Goal: Task Accomplishment & Management: Use online tool/utility

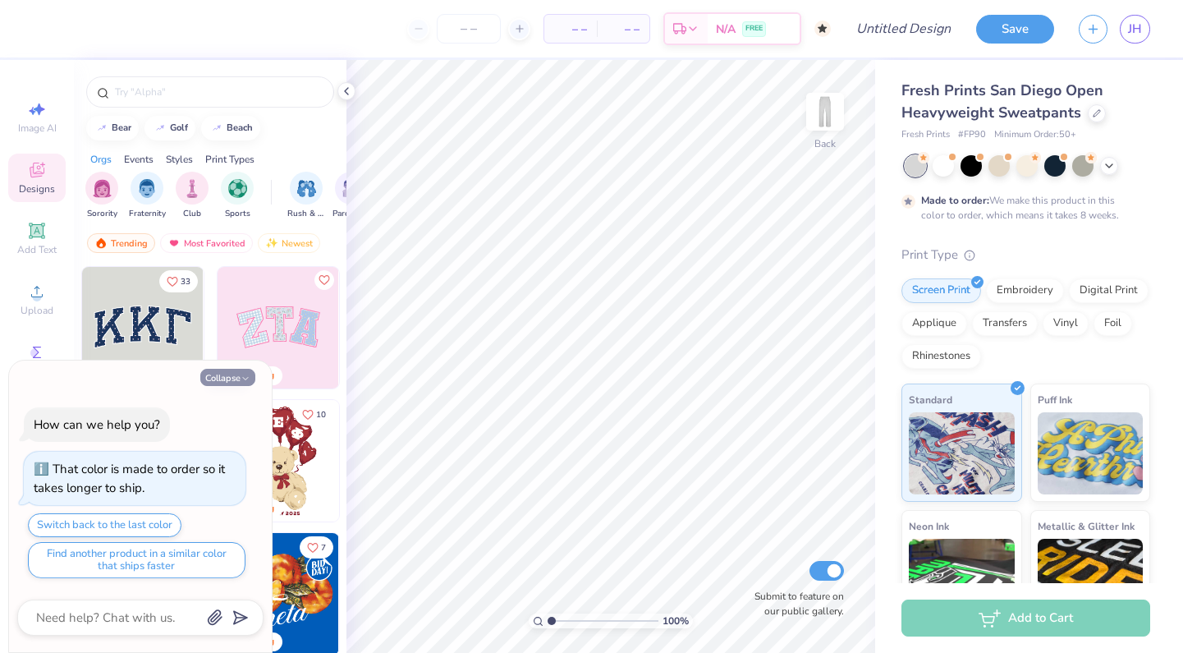
click at [237, 371] on button "Collapse" at bounding box center [227, 377] width 55 height 17
type textarea "x"
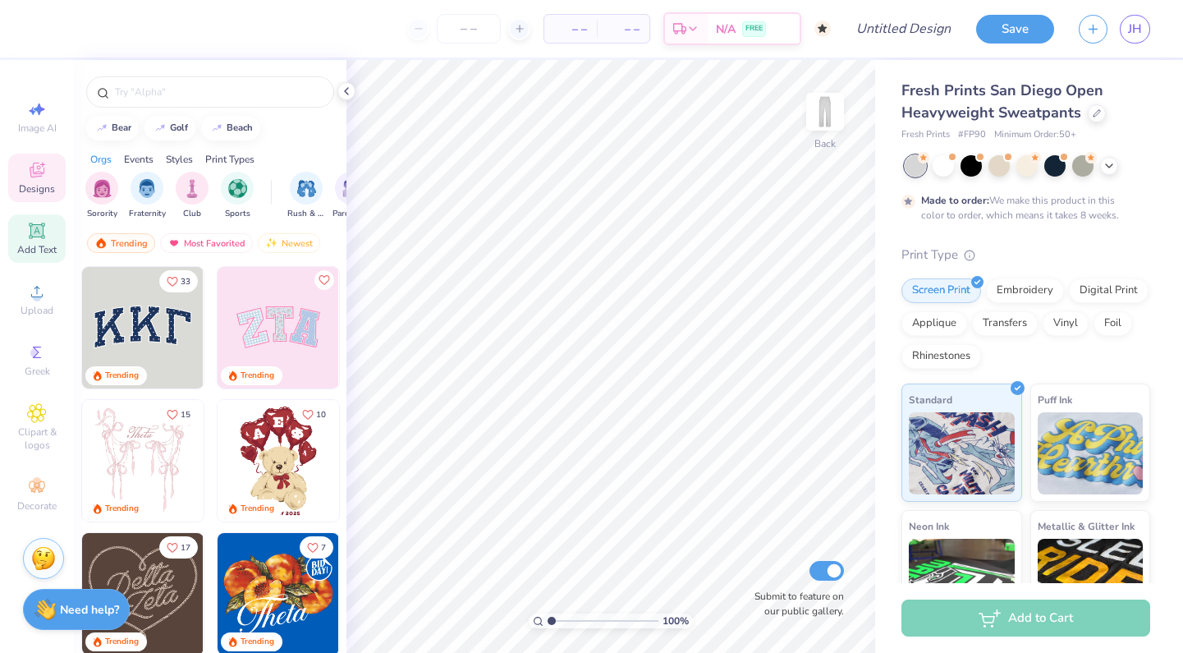
click at [30, 230] on icon at bounding box center [37, 231] width 20 height 20
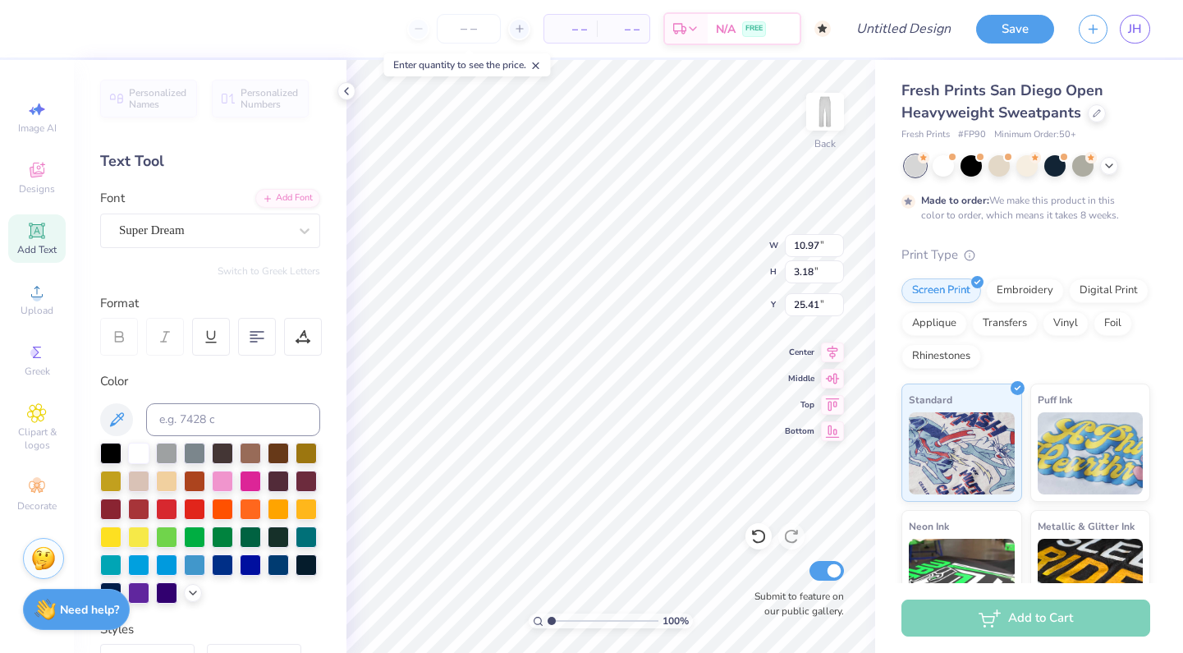
click at [148, 94] on span "Personalized Names" at bounding box center [158, 98] width 58 height 23
type input "9.32"
type input "1.50"
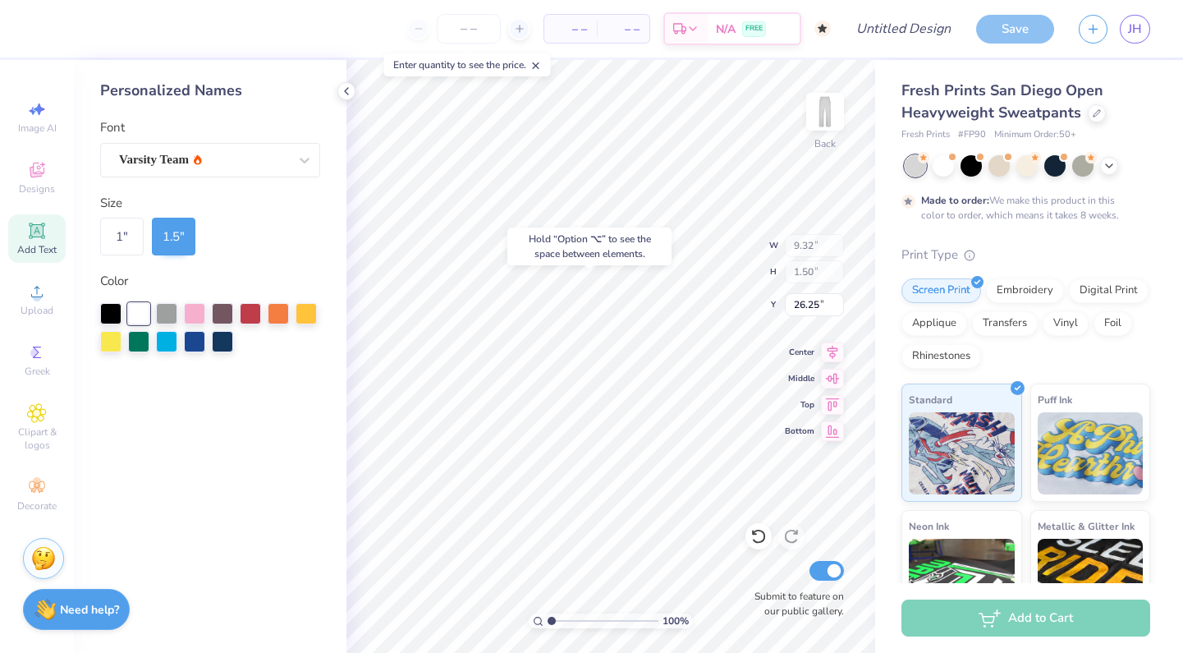
type input "18.27"
type input "10.97"
type input "3.18"
type input "25.41"
type input "6.16"
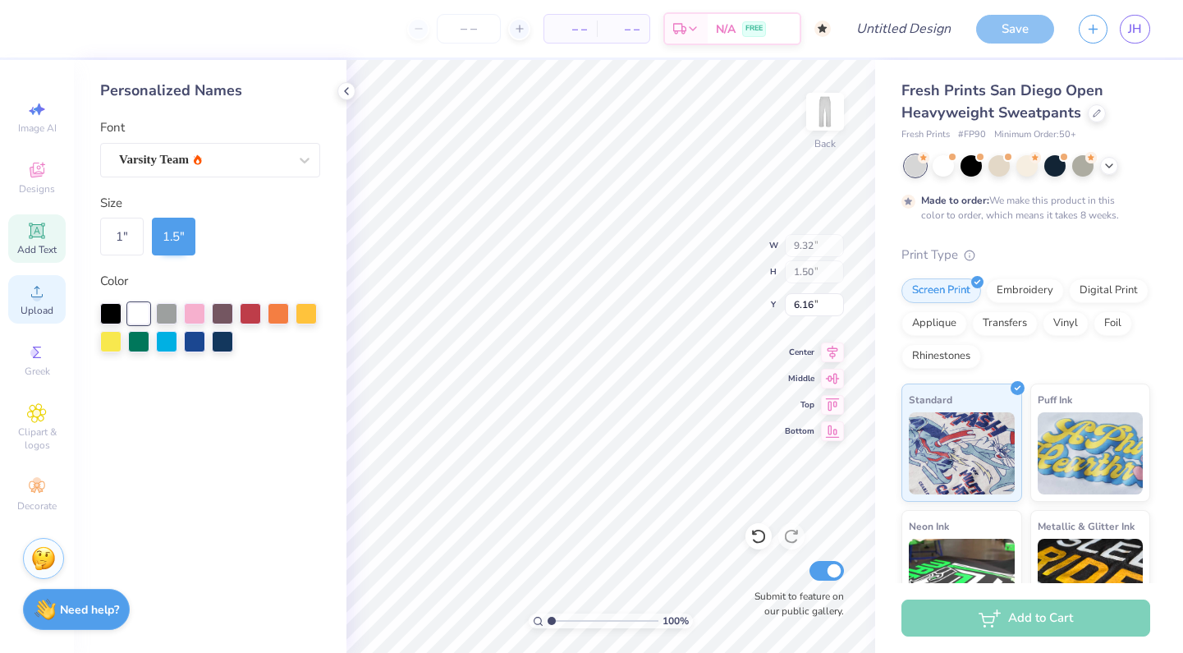
click at [26, 287] on div "Upload" at bounding box center [36, 299] width 57 height 48
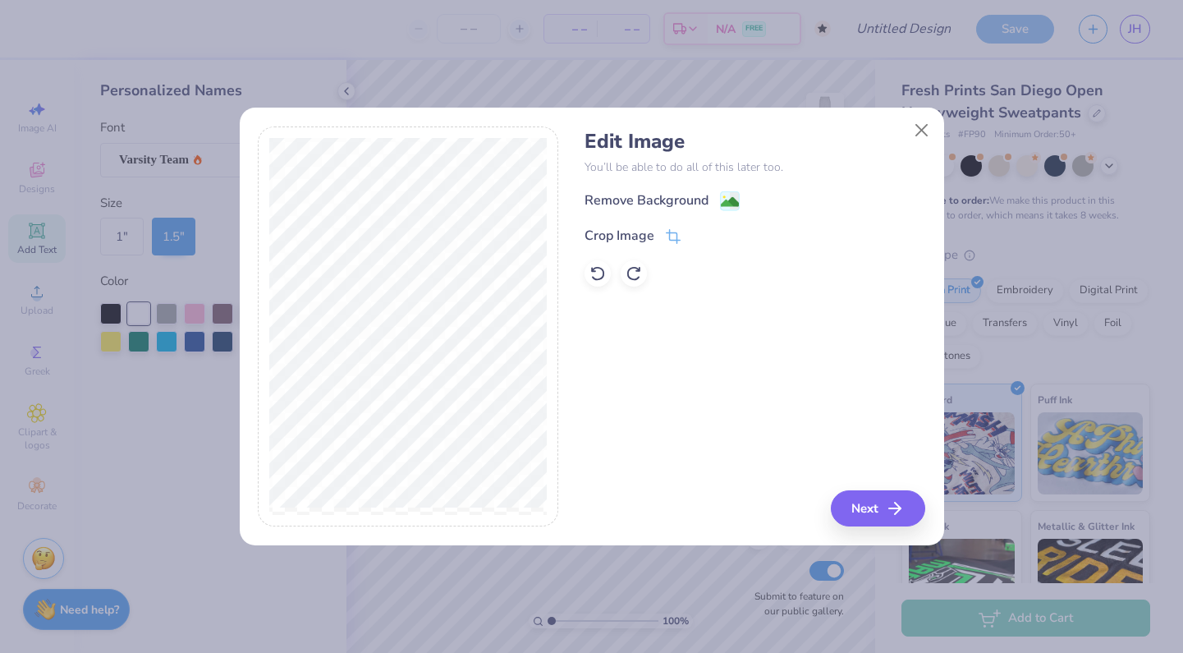
click at [723, 206] on image at bounding box center [730, 202] width 18 height 18
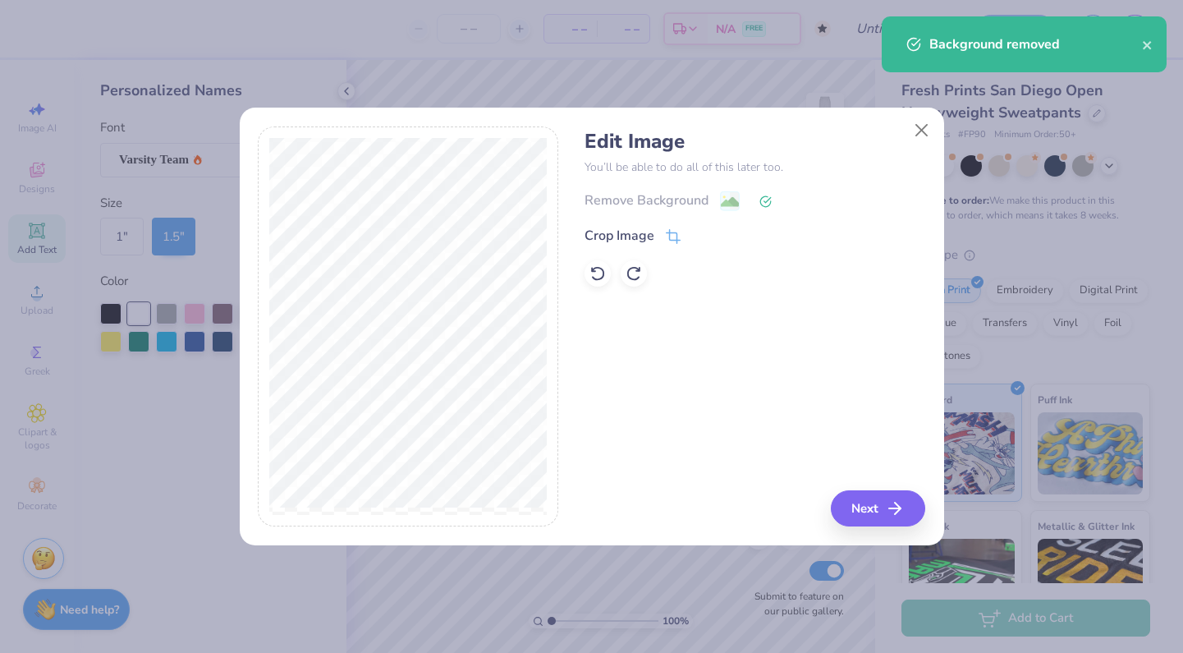
click at [673, 237] on icon at bounding box center [673, 236] width 15 height 15
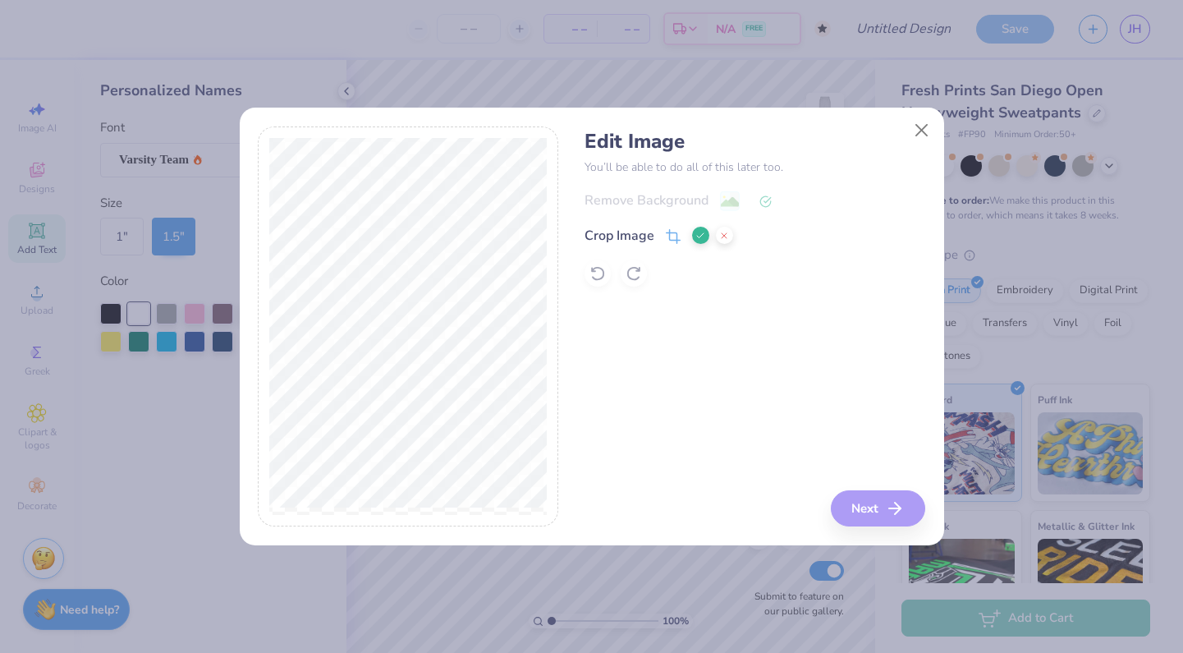
click at [855, 499] on div "Edit Image You’ll be able to do all of this later too. Remove Background Crop I…" at bounding box center [755, 326] width 341 height 401
click at [697, 228] on button at bounding box center [700, 235] width 17 height 17
click at [885, 498] on button "Next" at bounding box center [881, 508] width 94 height 36
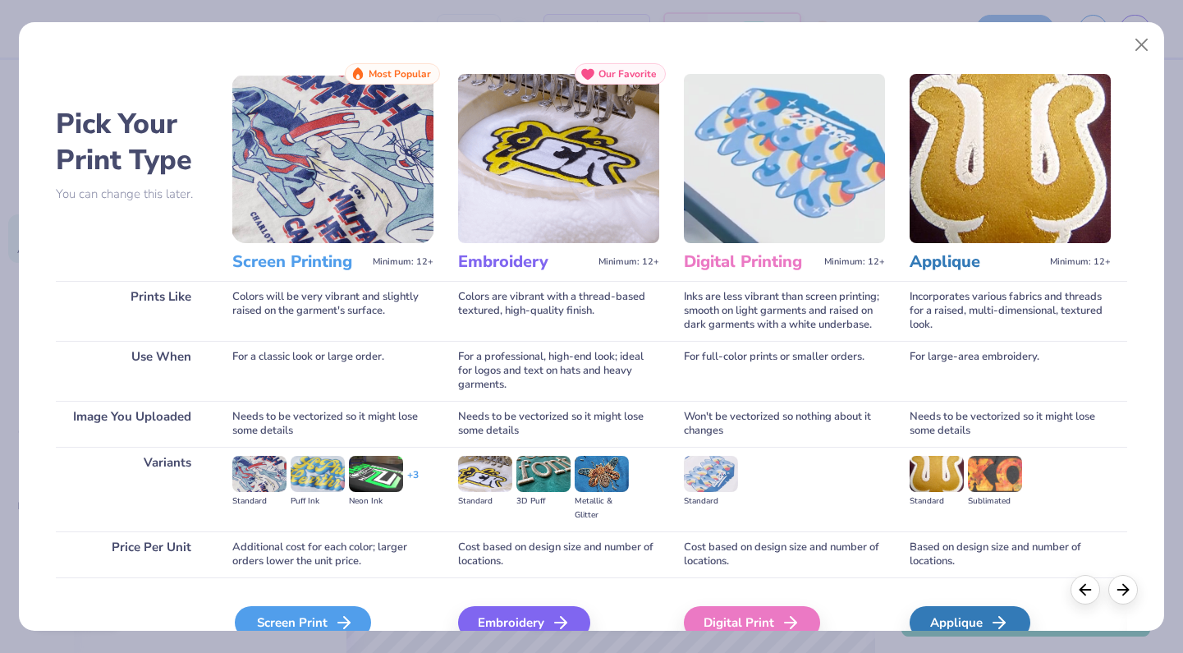
click at [301, 627] on div "Screen Print" at bounding box center [303, 622] width 136 height 33
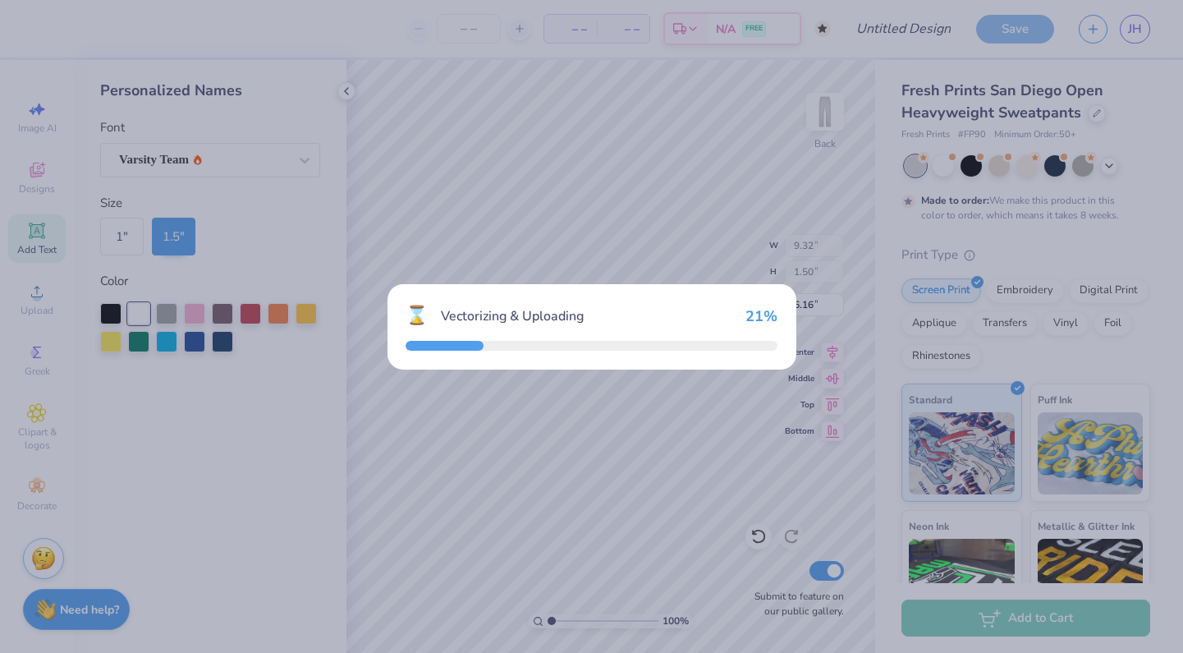
type input "10.85"
type input "21.58"
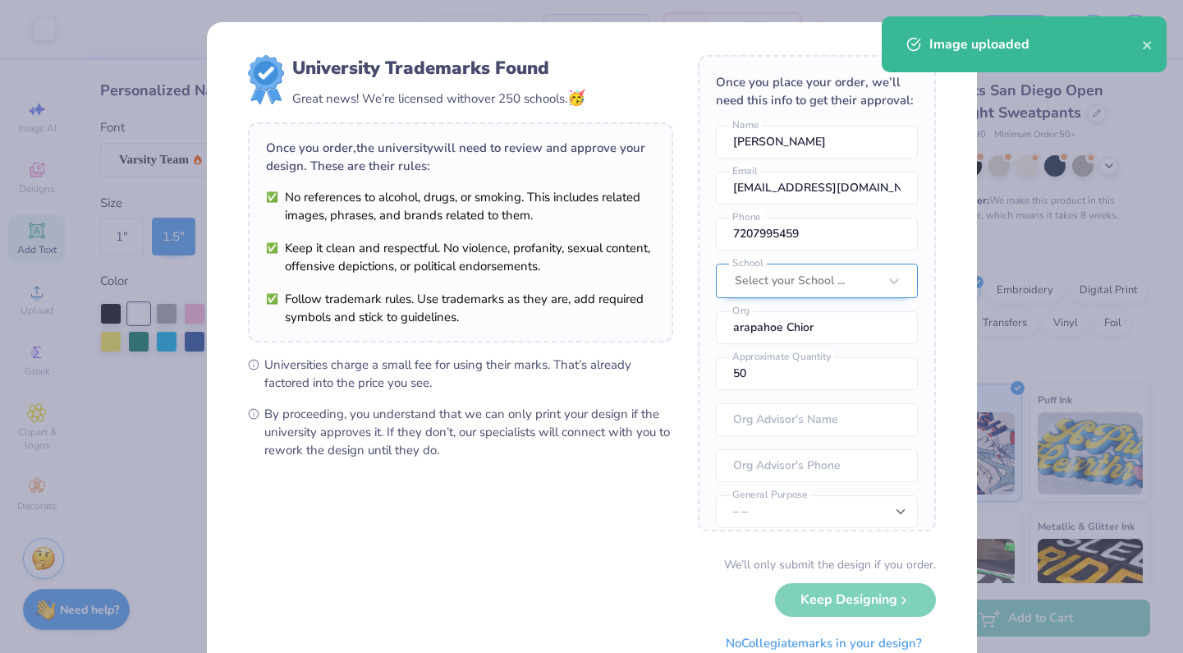
click at [819, 278] on div "Select your School ..." at bounding box center [806, 281] width 143 height 18
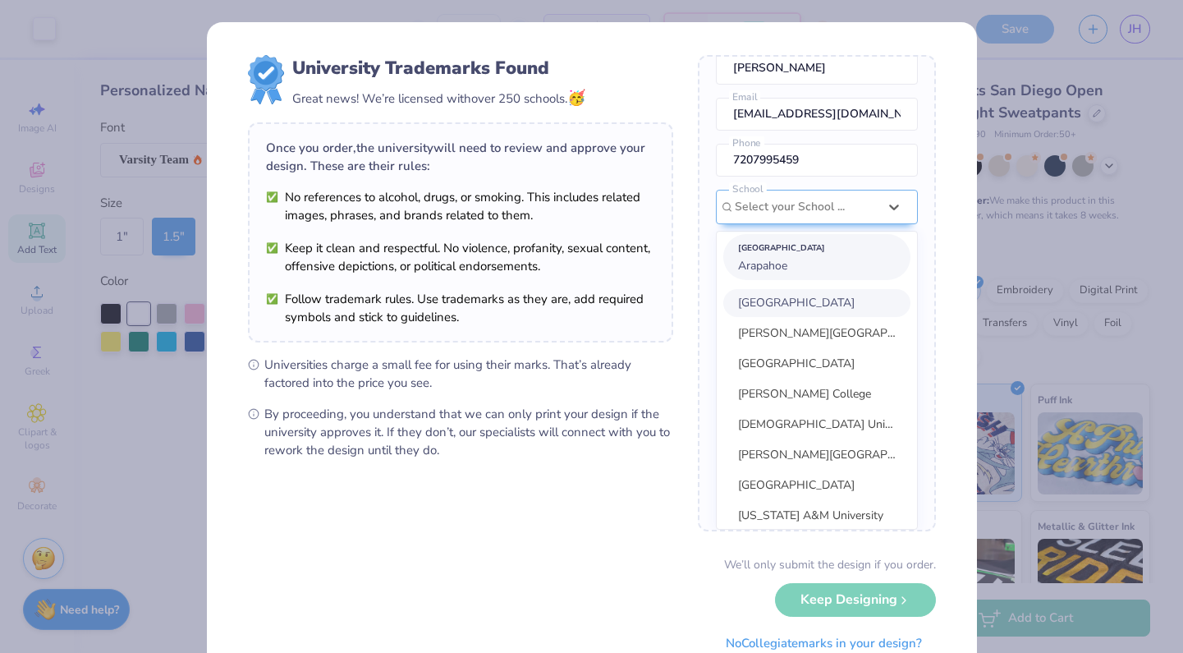
click at [756, 263] on span "Arapahoe" at bounding box center [762, 266] width 49 height 16
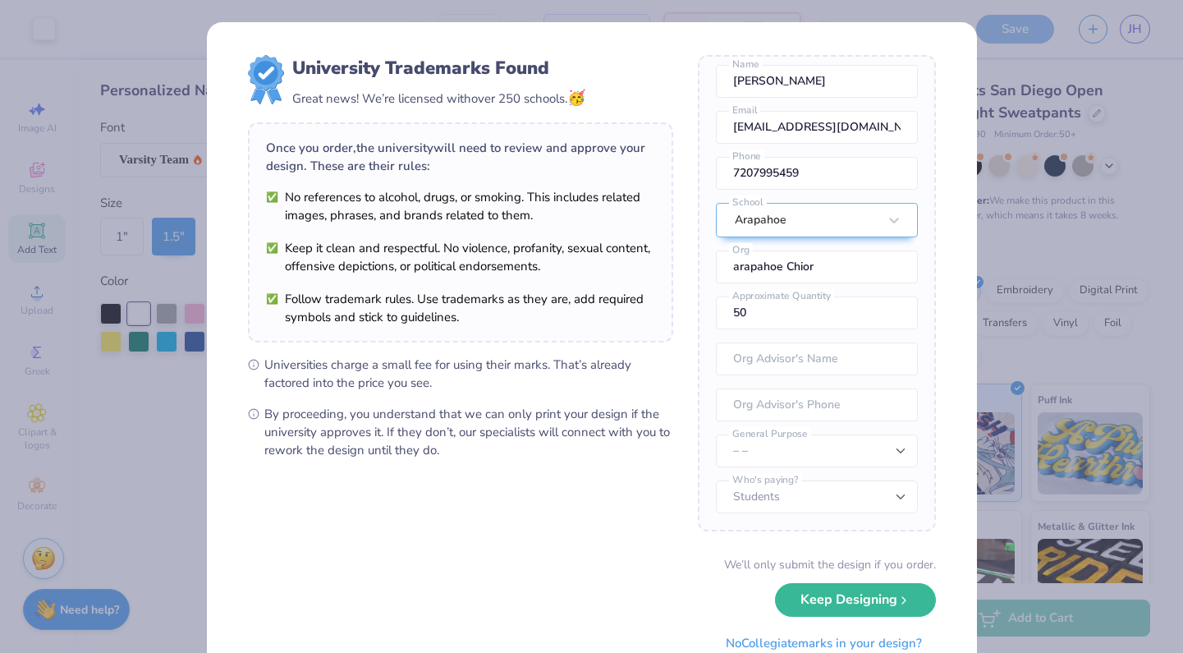
scroll to position [61, 0]
click at [842, 601] on button "Keep Designing" at bounding box center [855, 596] width 161 height 34
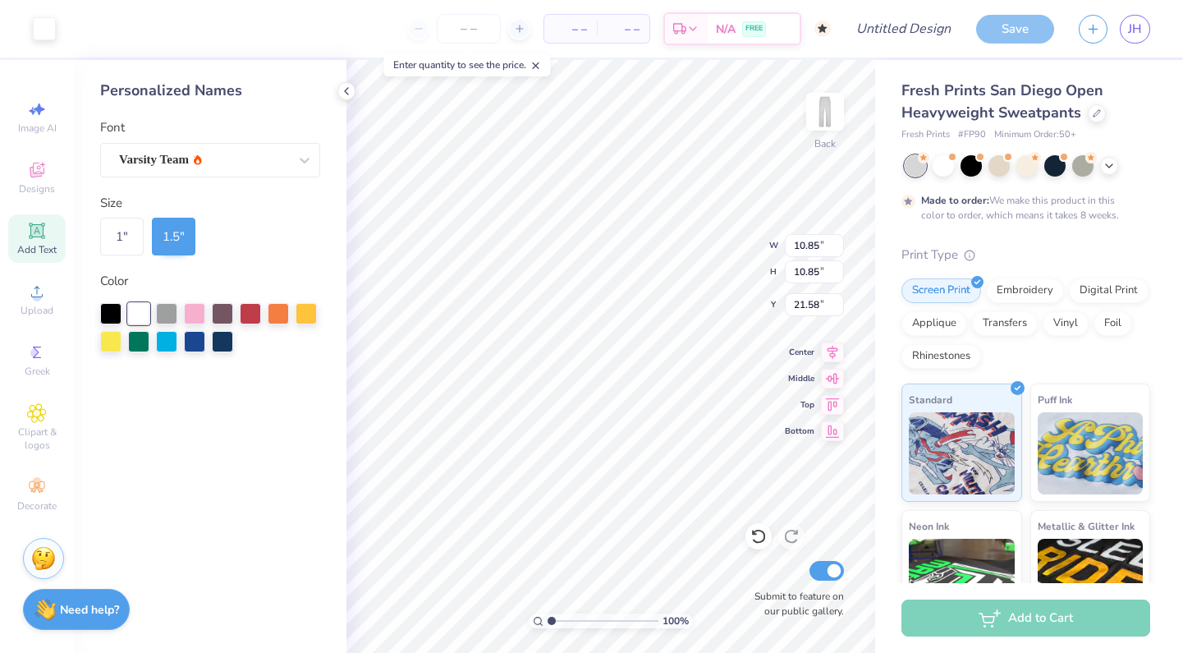
type input "6.55"
type input "0.50"
type input "5.04"
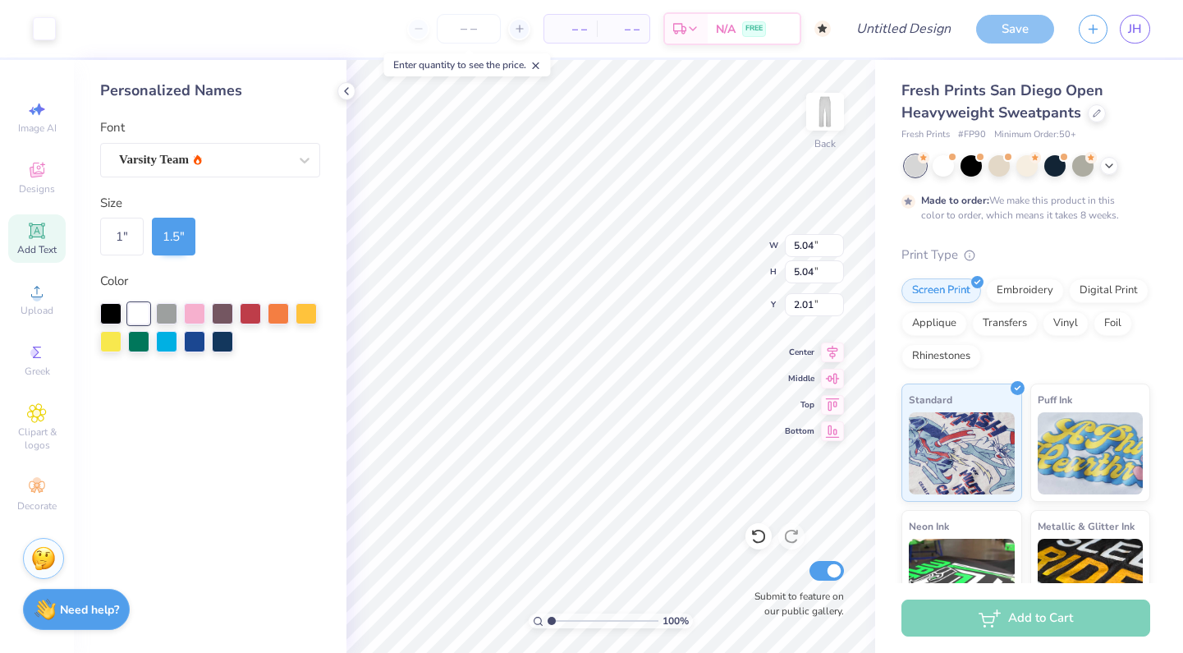
type input "1.12"
click at [109, 307] on div at bounding box center [110, 311] width 21 height 21
type input "9.32"
type input "1.50"
type input "7.10"
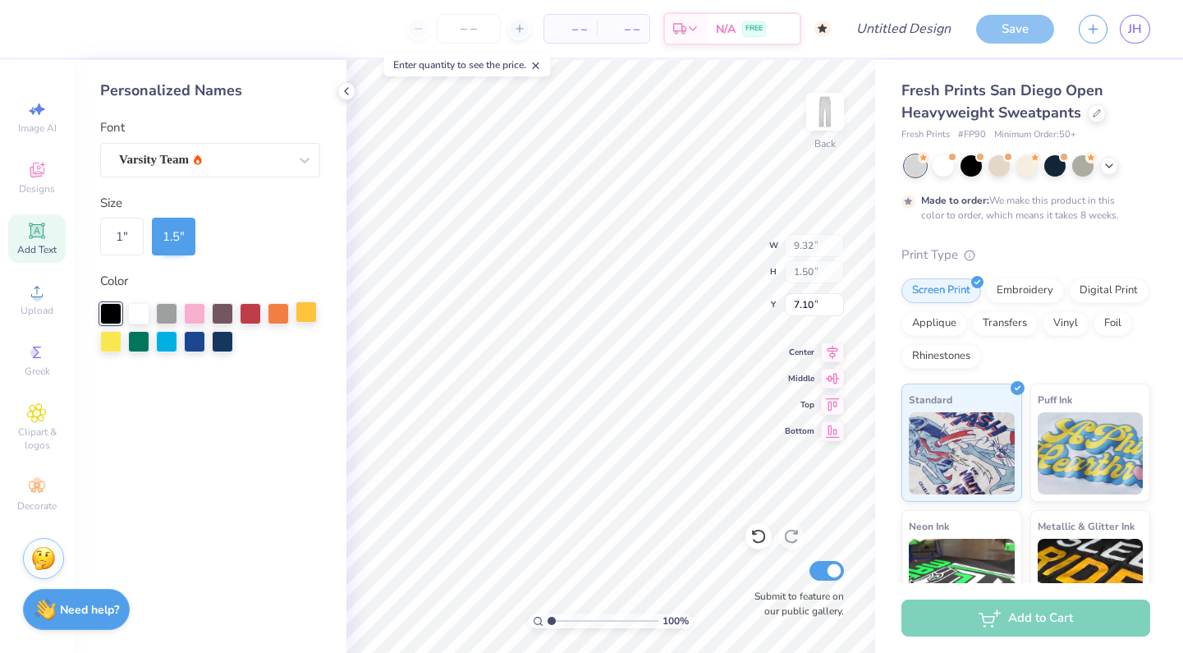
type input "5.04"
type input "1.21"
click at [24, 286] on div "Upload" at bounding box center [36, 299] width 57 height 48
